Goal: Task Accomplishment & Management: Use online tool/utility

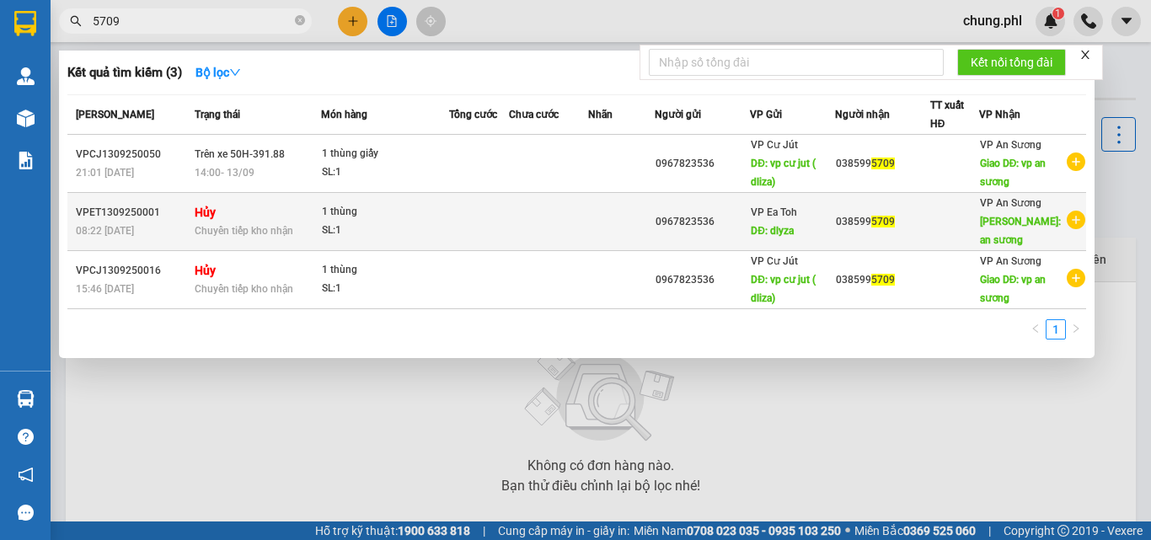
type input "5709"
click at [212, 215] on strong "Hủy" at bounding box center [205, 212] width 21 height 13
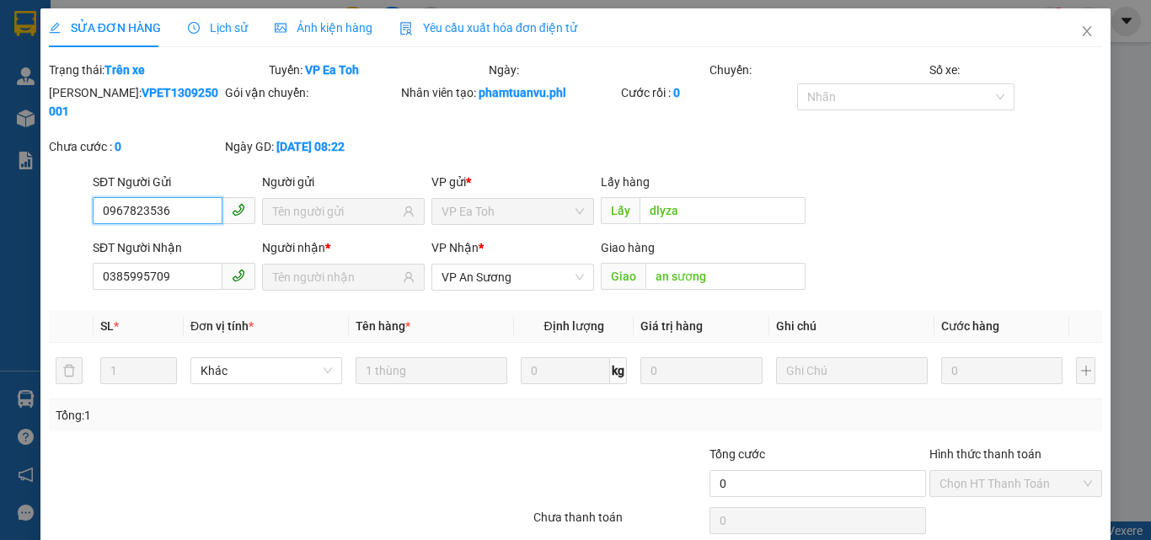
type input "0967823536"
type input "dlyza"
type input "0385995709"
type input "an sương"
click at [1080, 10] on span "Close" at bounding box center [1087, 31] width 47 height 47
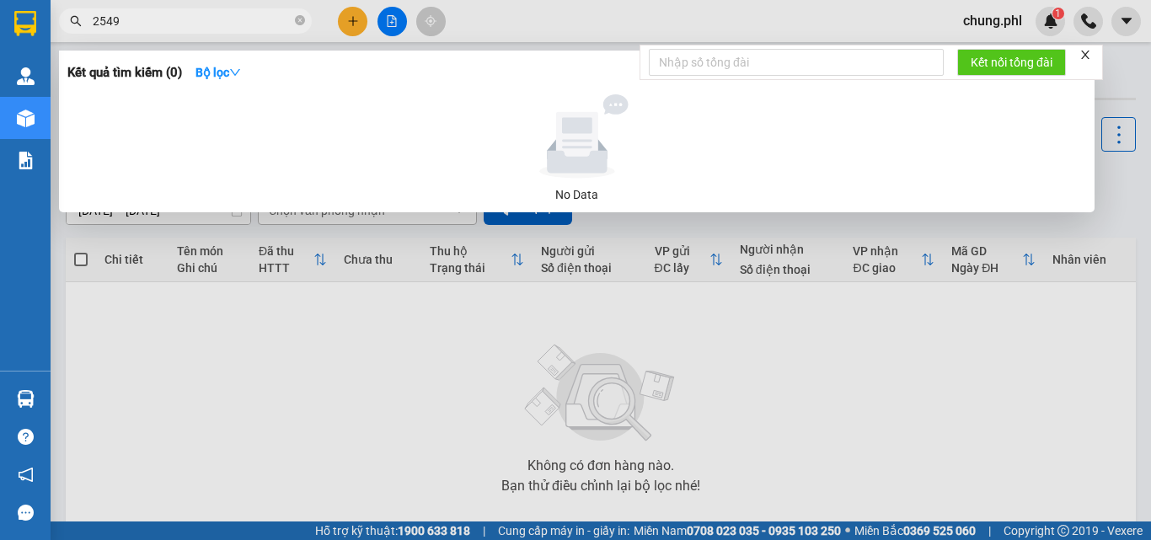
click at [1093, 57] on form "Kết nối tổng đài" at bounding box center [872, 62] width 464 height 35
click at [1090, 57] on icon "close" at bounding box center [1085, 55] width 8 height 8
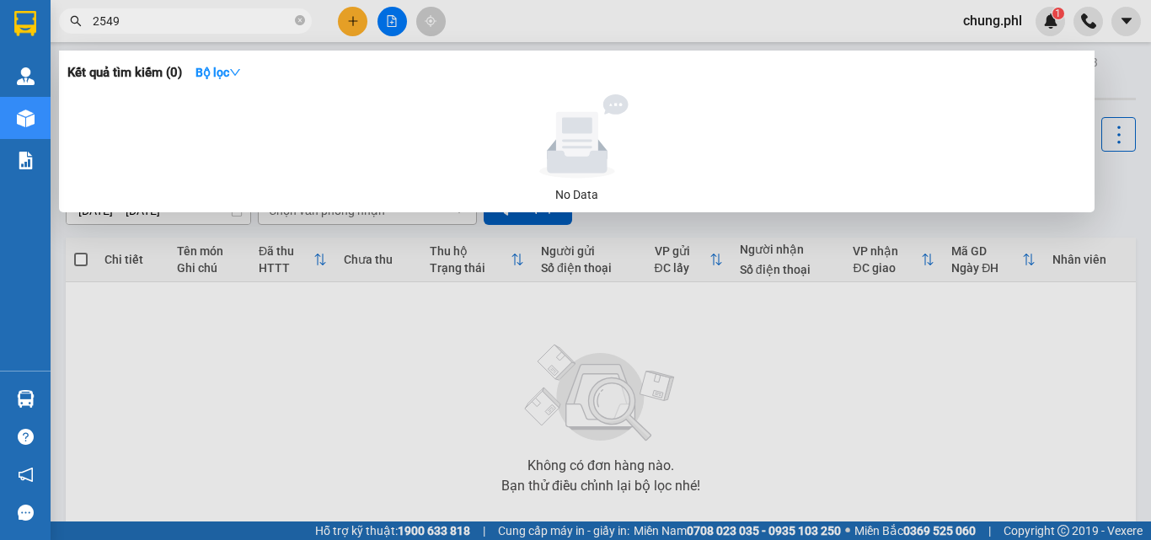
click at [1029, 4] on div at bounding box center [575, 270] width 1151 height 540
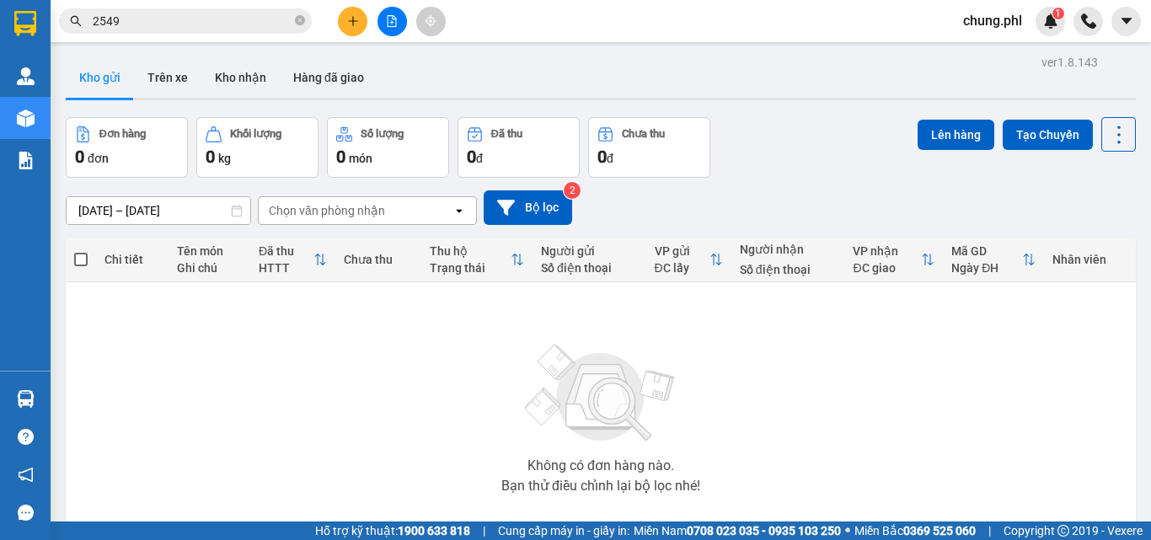
click at [1037, 12] on div "[PERSON_NAME].phl 1" at bounding box center [1007, 21] width 115 height 29
click at [1048, 13] on div "1" at bounding box center [1050, 21] width 29 height 29
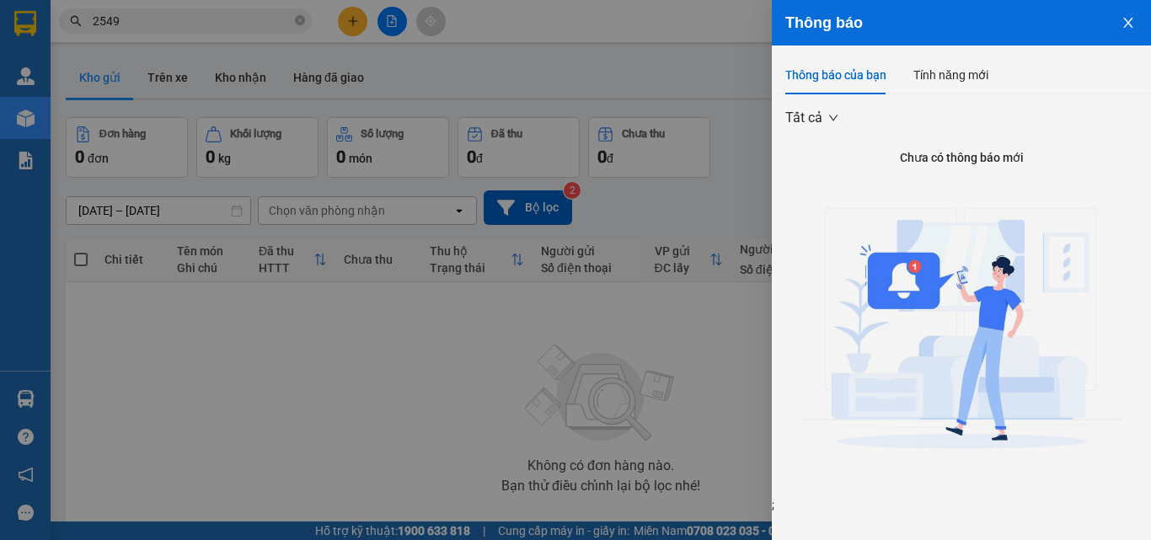
click at [1132, 24] on icon "close" at bounding box center [1128, 22] width 13 height 13
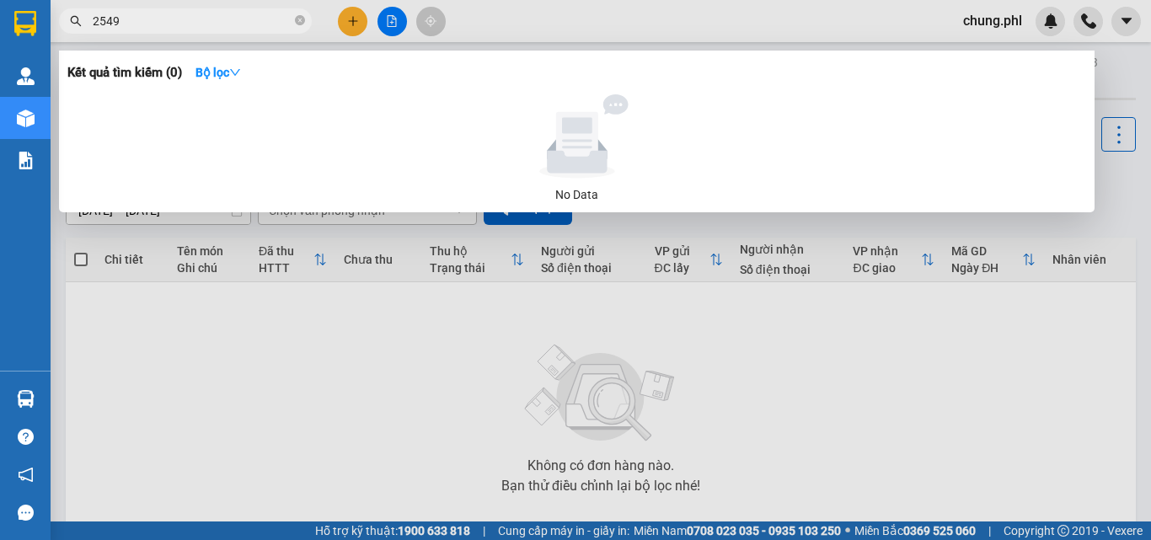
click at [286, 19] on input "2549" at bounding box center [192, 21] width 199 height 19
click at [304, 19] on icon "close-circle" at bounding box center [300, 20] width 10 height 10
